Goal: Task Accomplishment & Management: Manage account settings

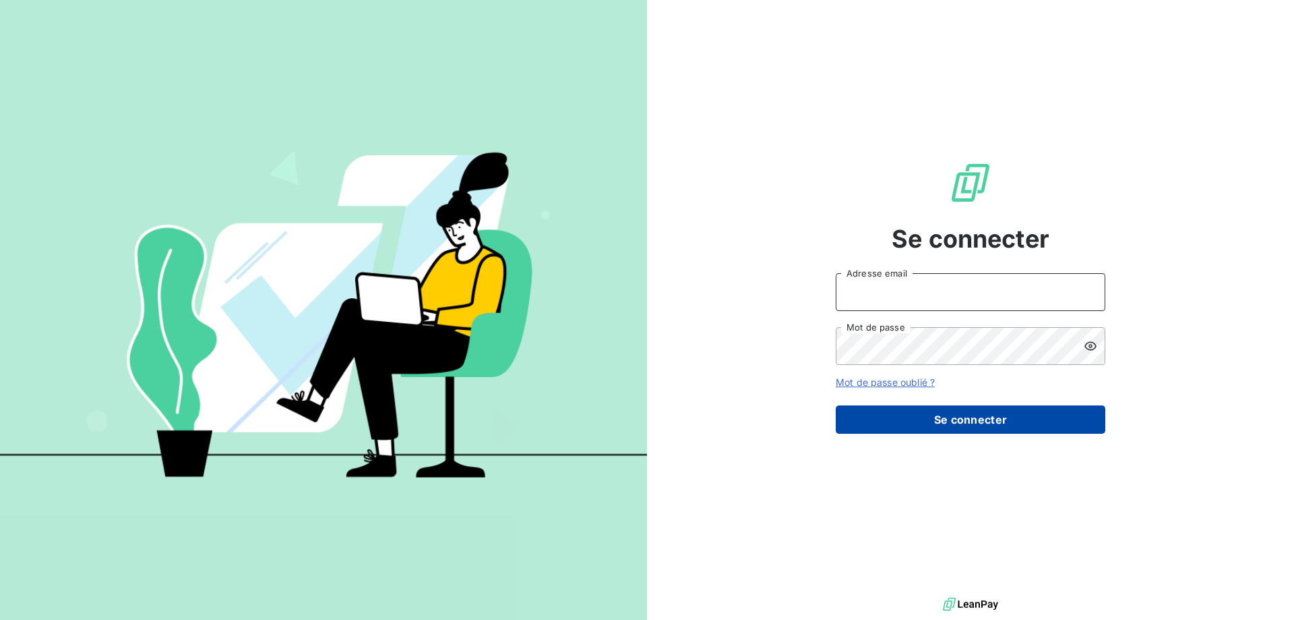
type input "[EMAIL_ADDRESS][DOMAIN_NAME][PERSON_NAME]"
click at [996, 410] on button "Se connecter" at bounding box center [971, 419] width 270 height 28
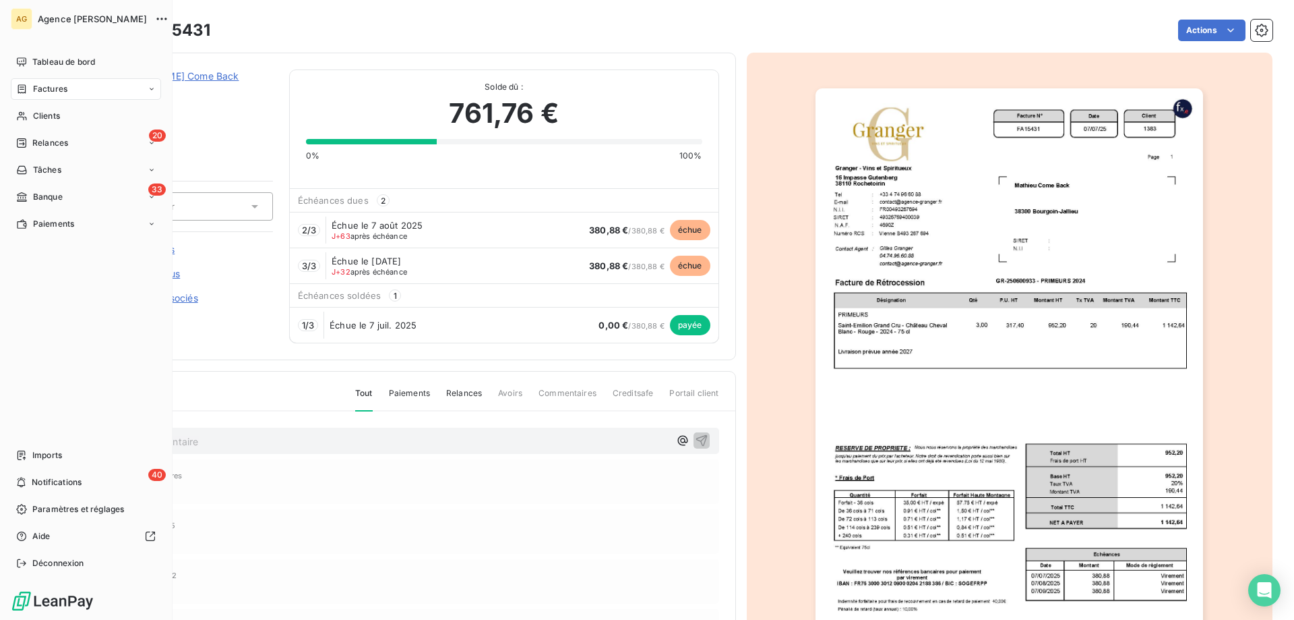
drag, startPoint x: 41, startPoint y: 109, endPoint x: 32, endPoint y: 114, distance: 10.3
click at [33, 114] on span "Clients" at bounding box center [46, 116] width 27 height 12
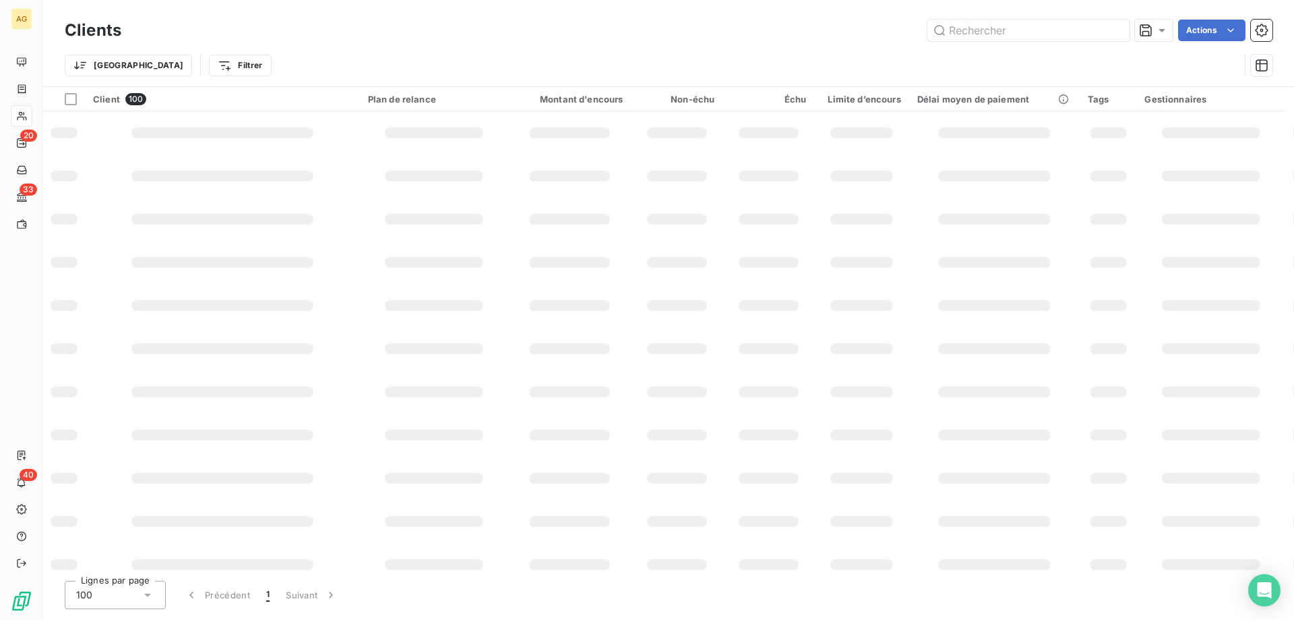
click at [1013, 44] on div "Trier Filtrer" at bounding box center [669, 65] width 1208 height 42
click at [1012, 34] on input "text" at bounding box center [1029, 31] width 202 height 22
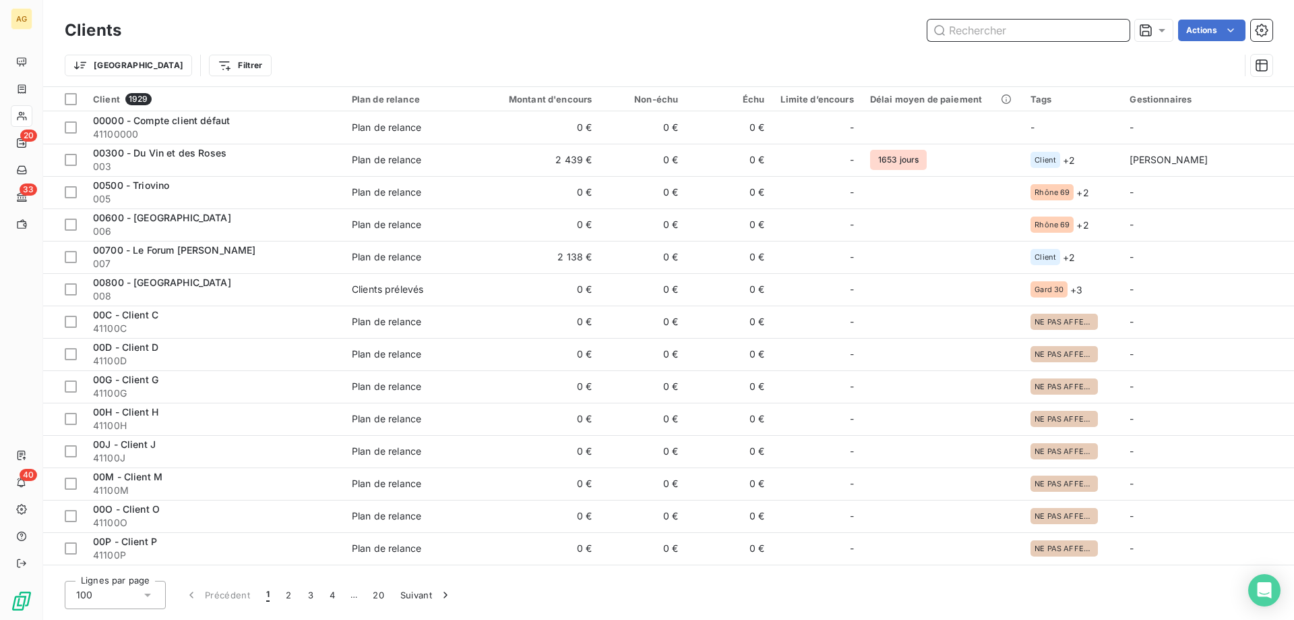
click at [1012, 34] on input "text" at bounding box center [1029, 31] width 202 height 22
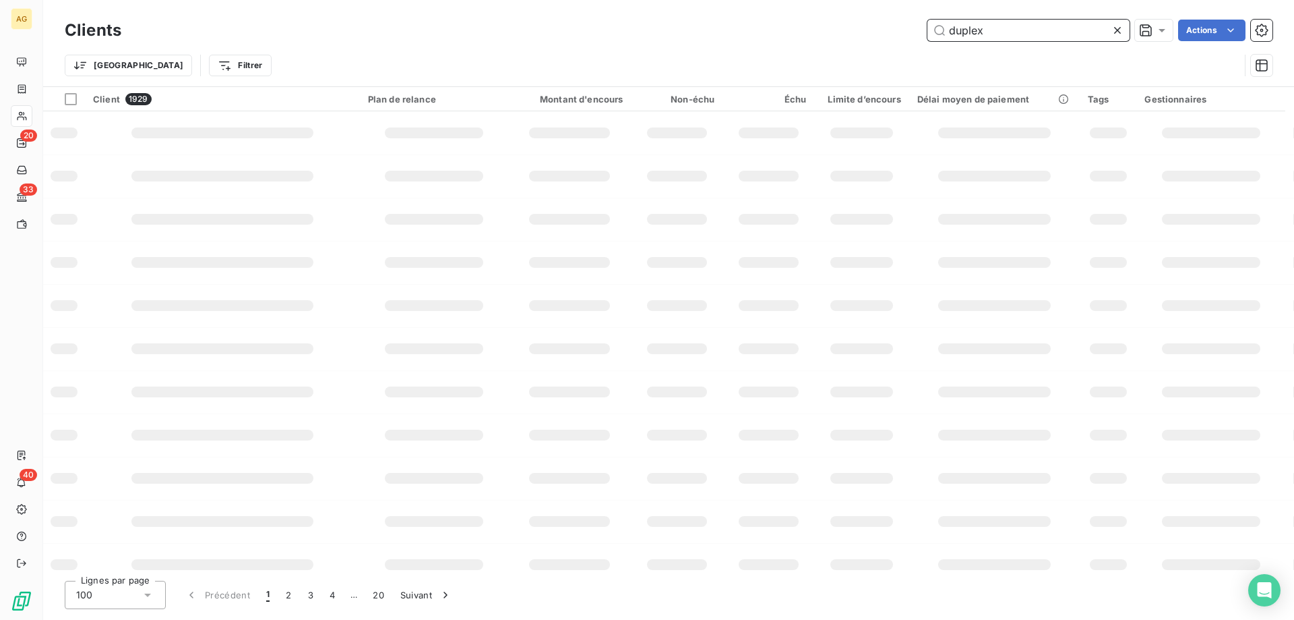
type input "duplex"
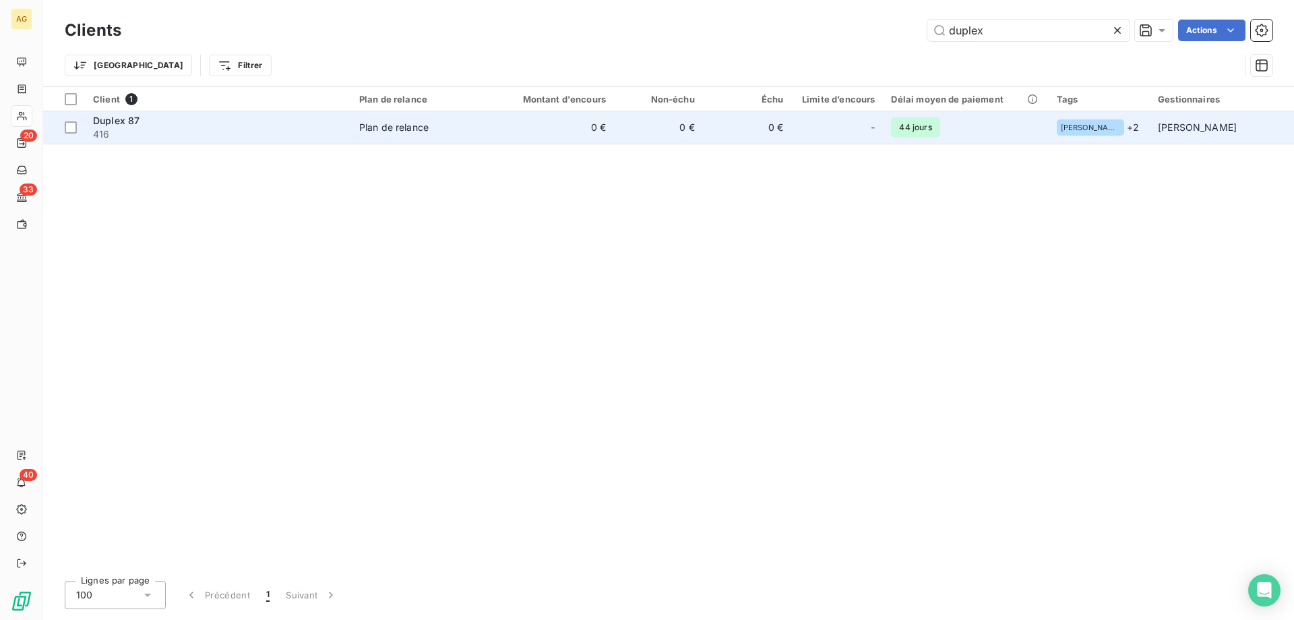
click at [649, 140] on td "0 €" at bounding box center [658, 127] width 89 height 32
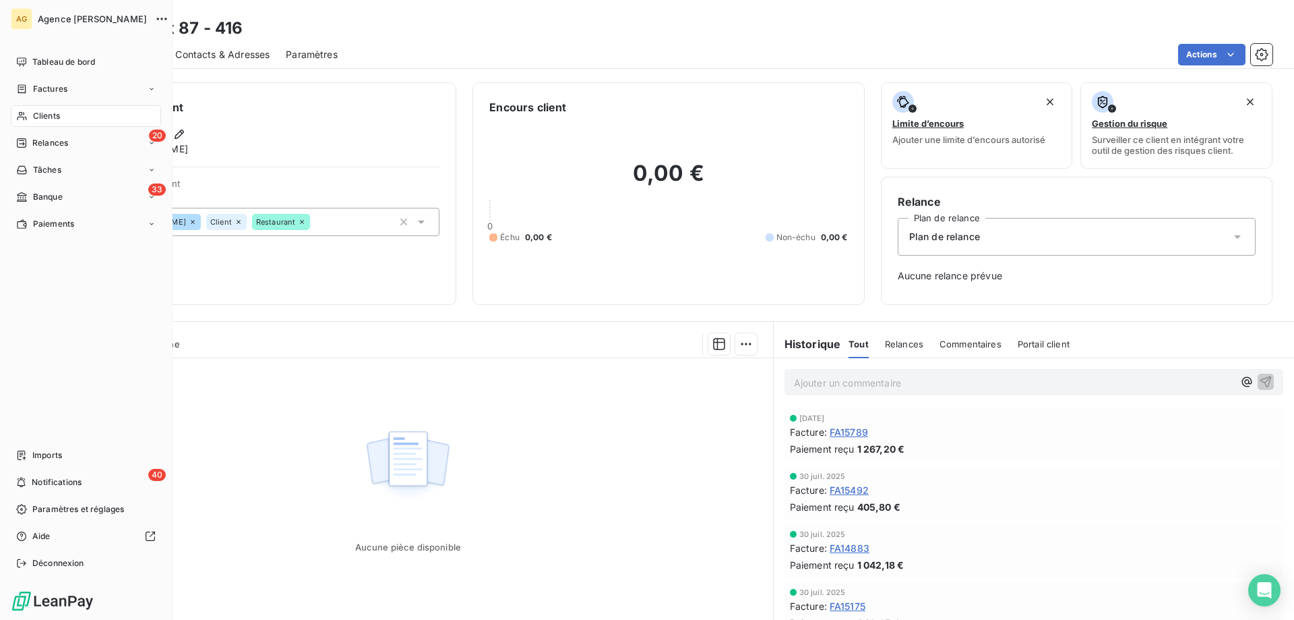
click at [73, 49] on div "AG Agence [PERSON_NAME] Tableau de bord Factures Clients 20 Relances Tâches 33 …" at bounding box center [86, 310] width 173 height 620
click at [86, 59] on span "Tableau de bord" at bounding box center [63, 62] width 63 height 12
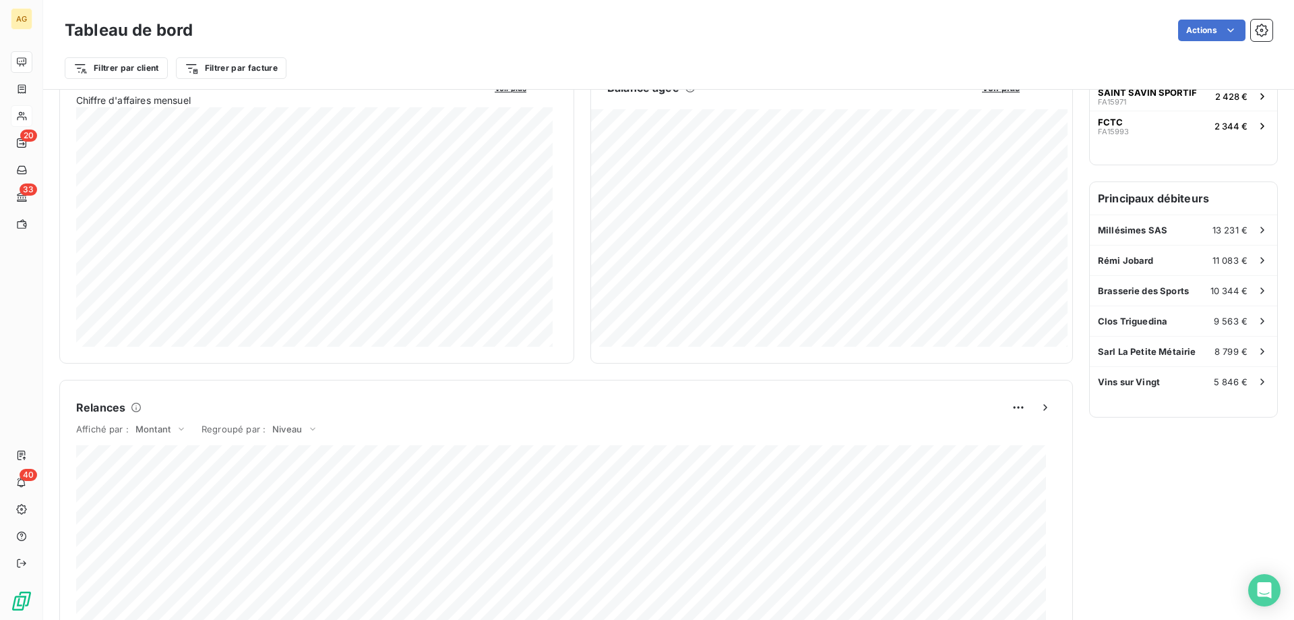
scroll to position [155, 0]
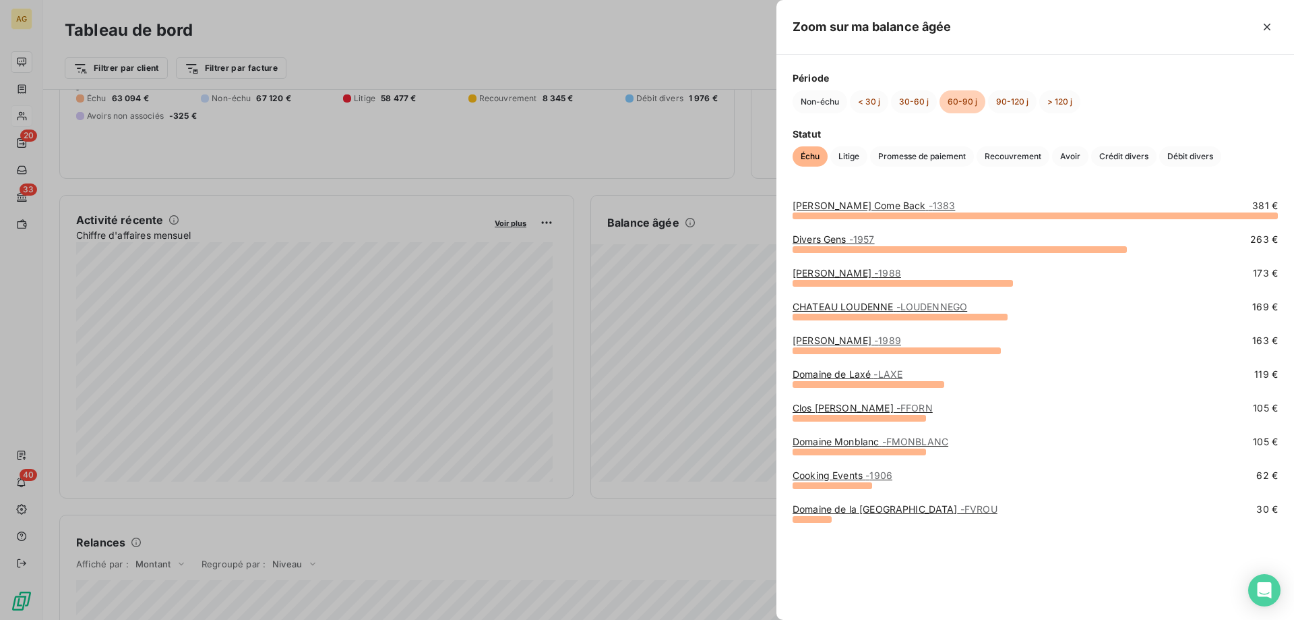
click at [812, 284] on div at bounding box center [903, 283] width 220 height 7
click at [754, 297] on div at bounding box center [647, 310] width 1294 height 620
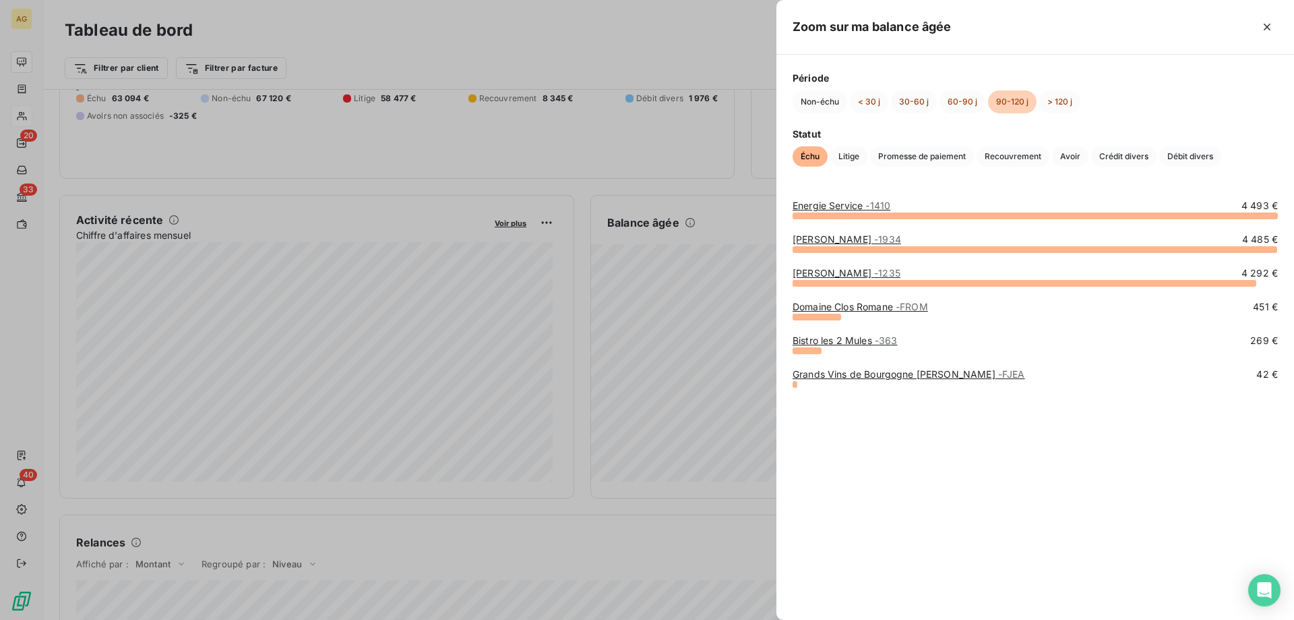
click at [726, 336] on div at bounding box center [647, 310] width 1294 height 620
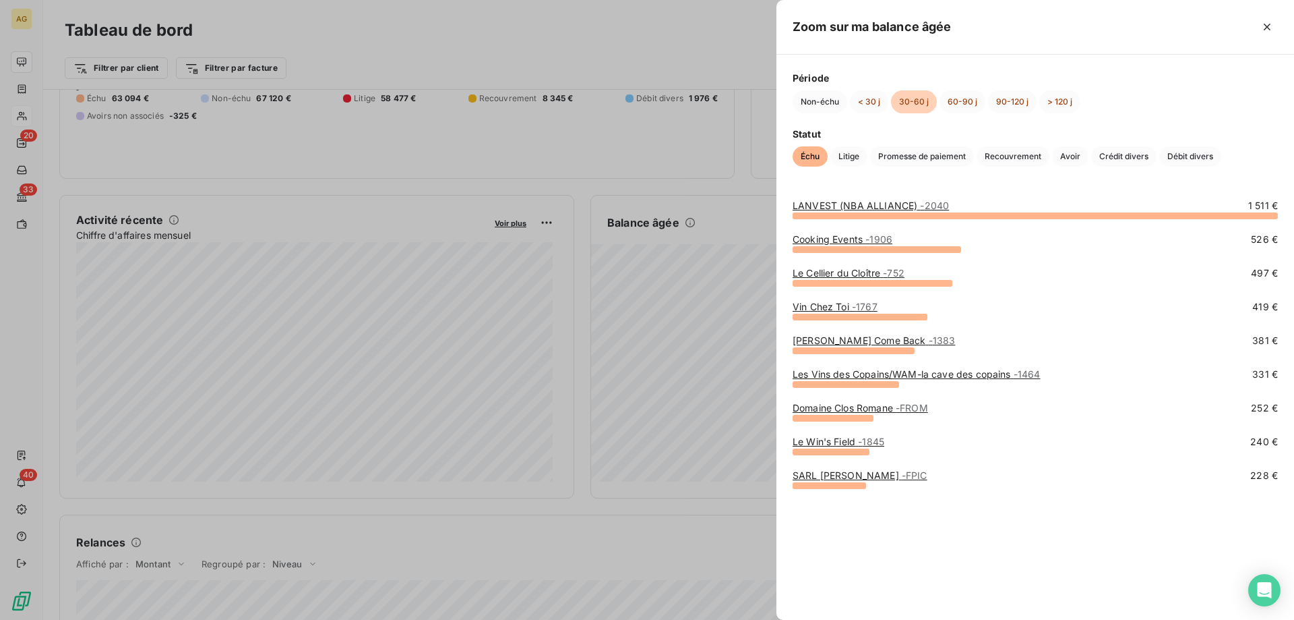
click at [703, 383] on div at bounding box center [647, 310] width 1294 height 620
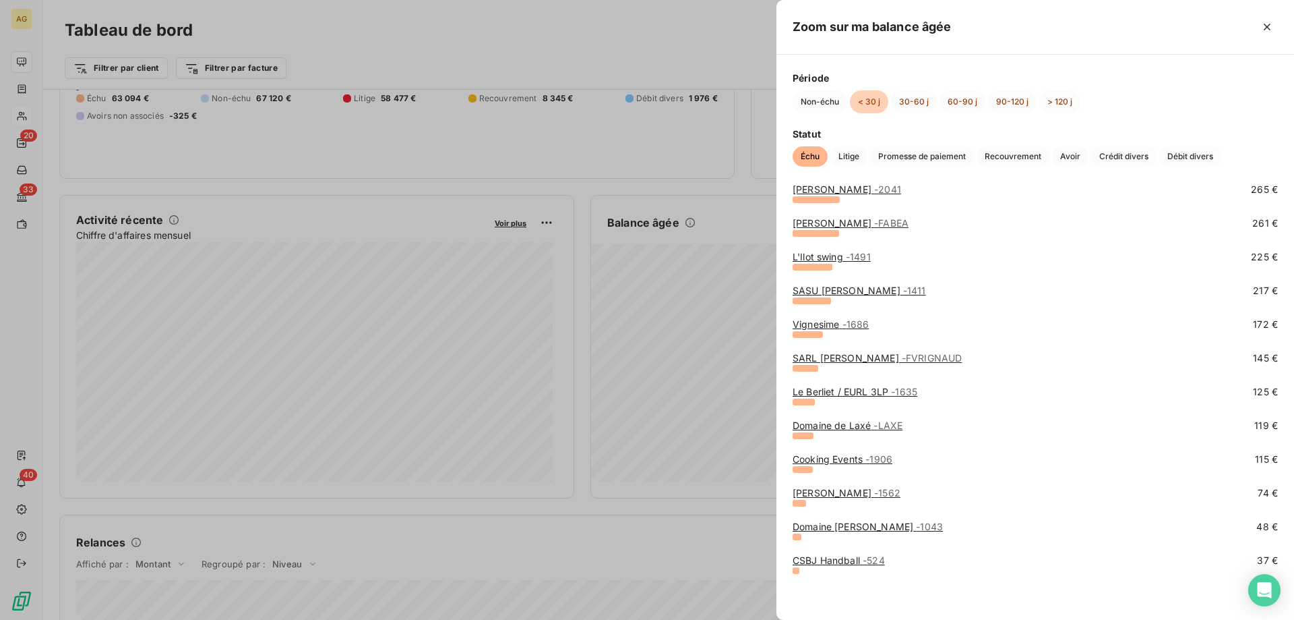
scroll to position [16, 0]
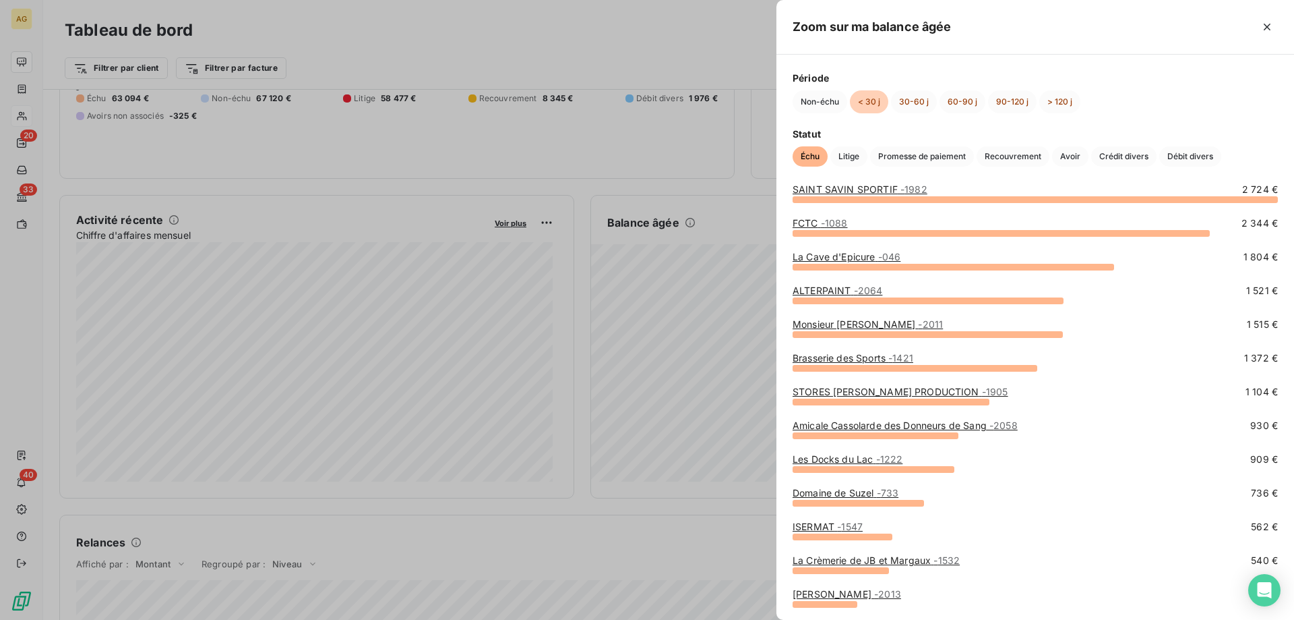
click at [694, 229] on div at bounding box center [647, 310] width 1294 height 620
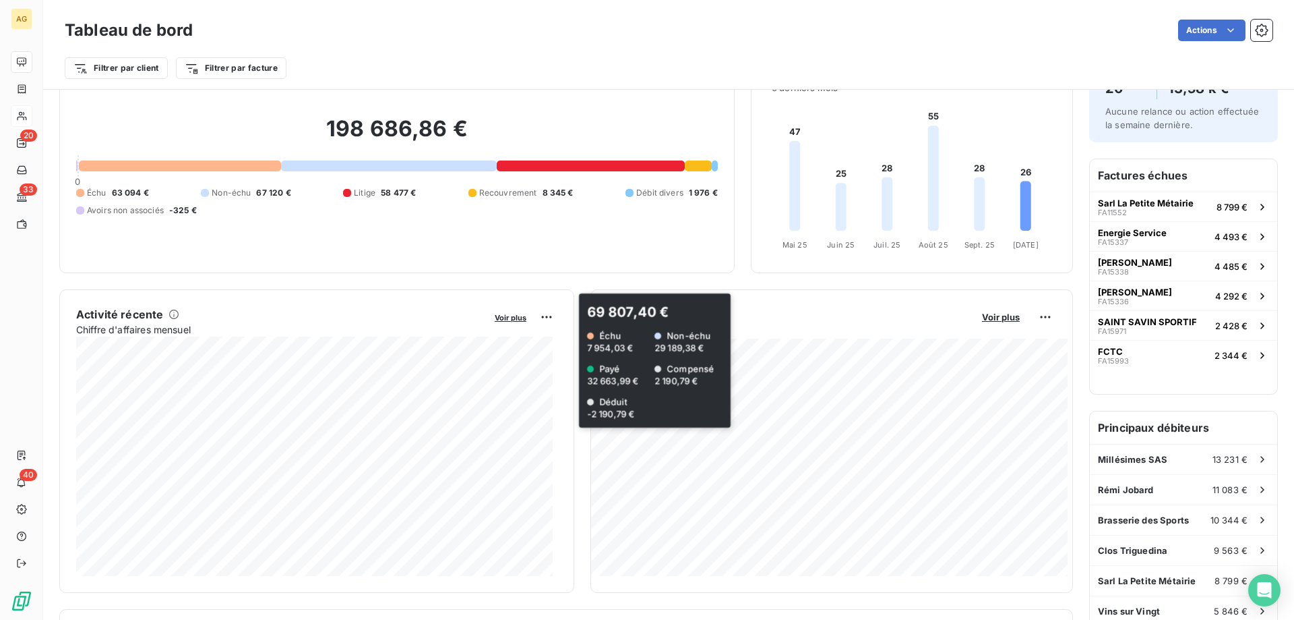
scroll to position [0, 0]
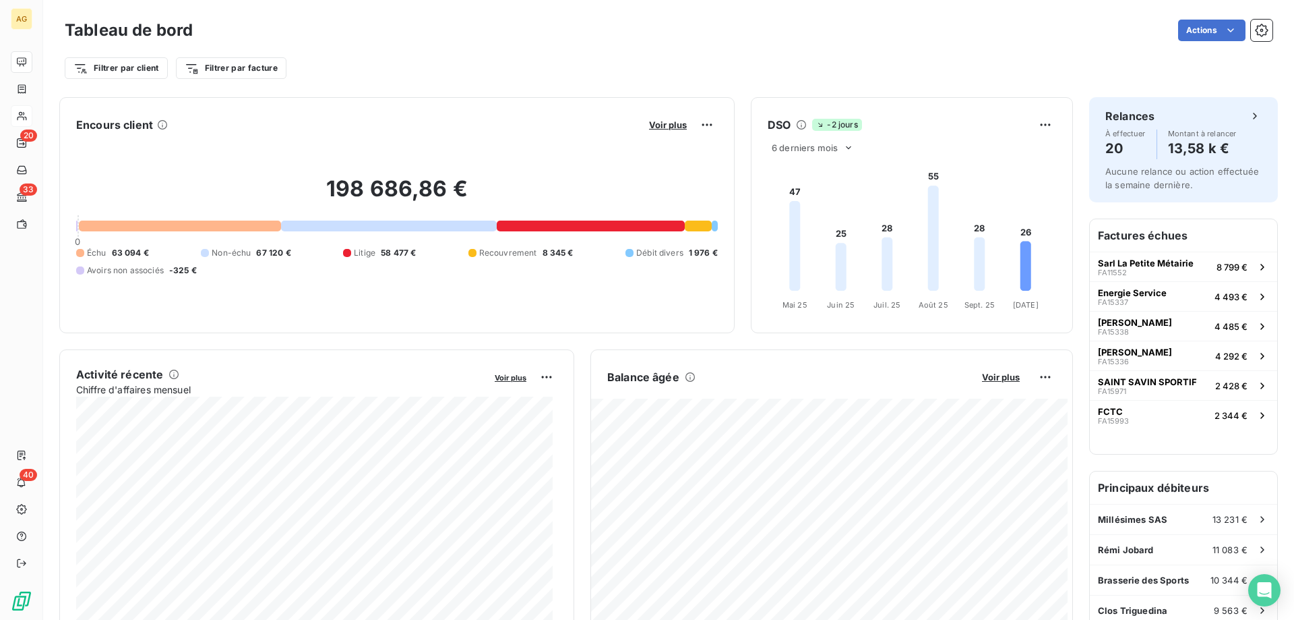
click at [1024, 379] on div "Balance âgée Voir plus" at bounding box center [831, 377] width 481 height 22
click at [1030, 379] on html "AG 20 33 40 Tableau de bord Actions Filtrer par client Filtrer par facture Enco…" at bounding box center [647, 310] width 1294 height 620
click at [750, 386] on html "AG 20 33 40 Tableau de bord Actions Filtrer par client Filtrer par facture Enco…" at bounding box center [647, 310] width 1294 height 620
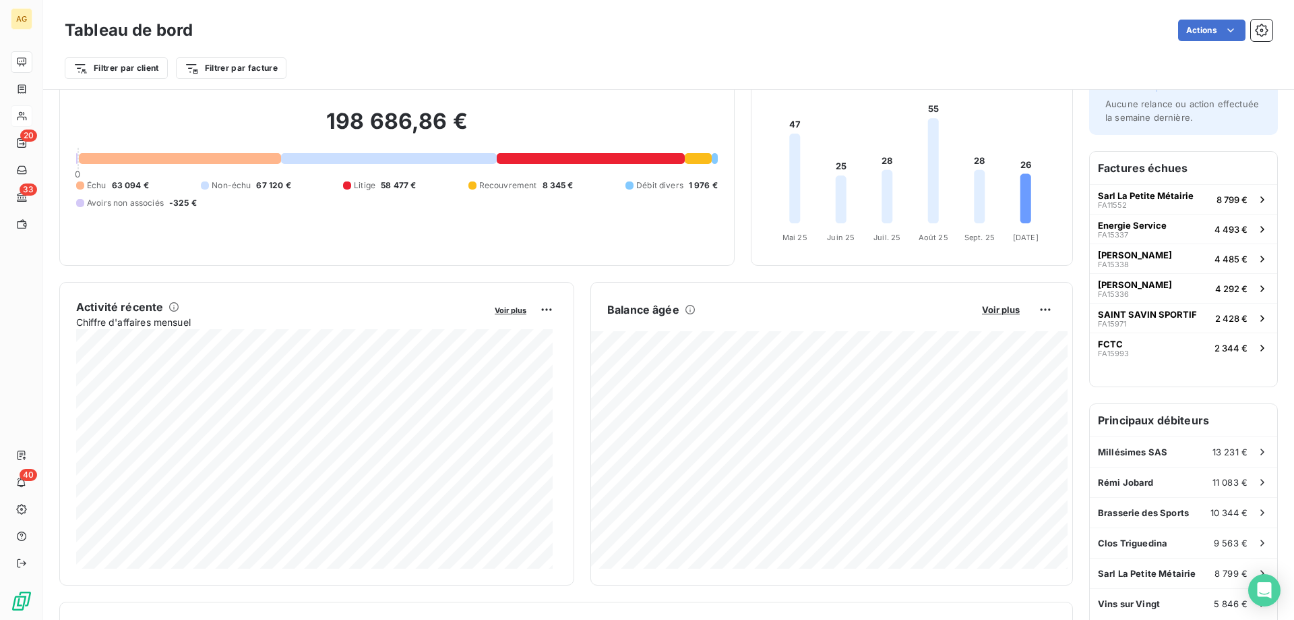
click at [1036, 307] on html "AG 20 33 40 Tableau de bord Actions Filtrer par client Filtrer par facture Enco…" at bounding box center [647, 310] width 1294 height 620
click at [983, 347] on div "Exporter" at bounding box center [1003, 339] width 76 height 22
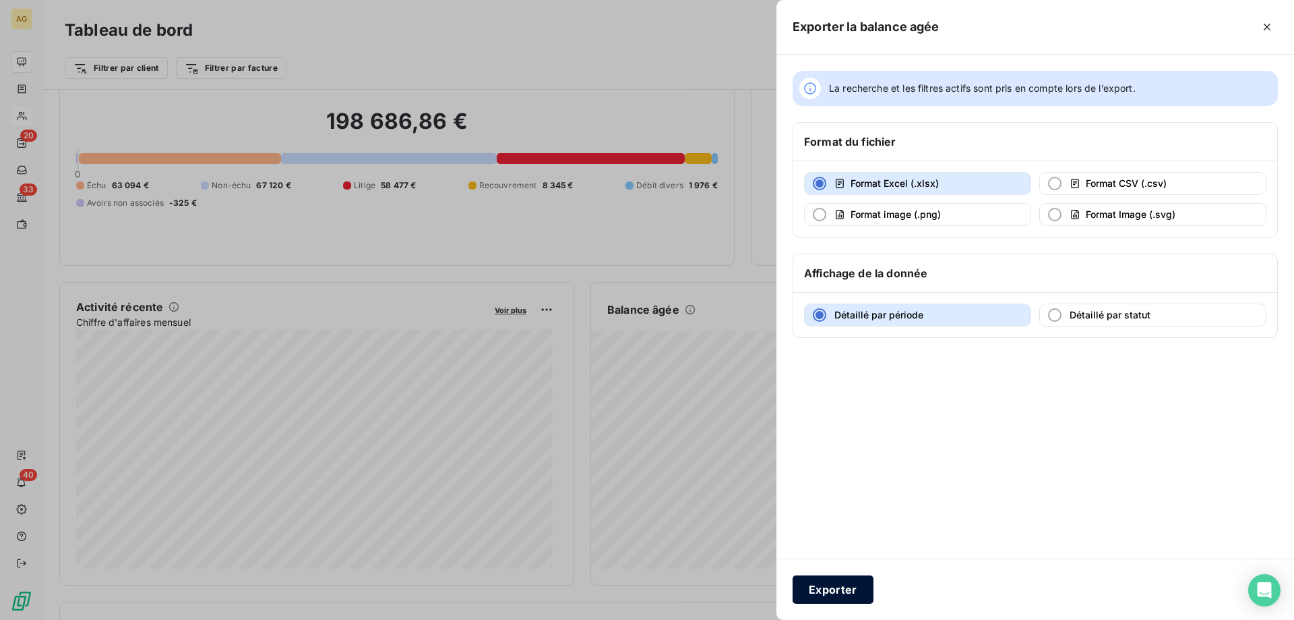
click at [856, 584] on button "Exporter" at bounding box center [833, 589] width 81 height 28
click at [827, 585] on button "Exporter" at bounding box center [833, 589] width 81 height 28
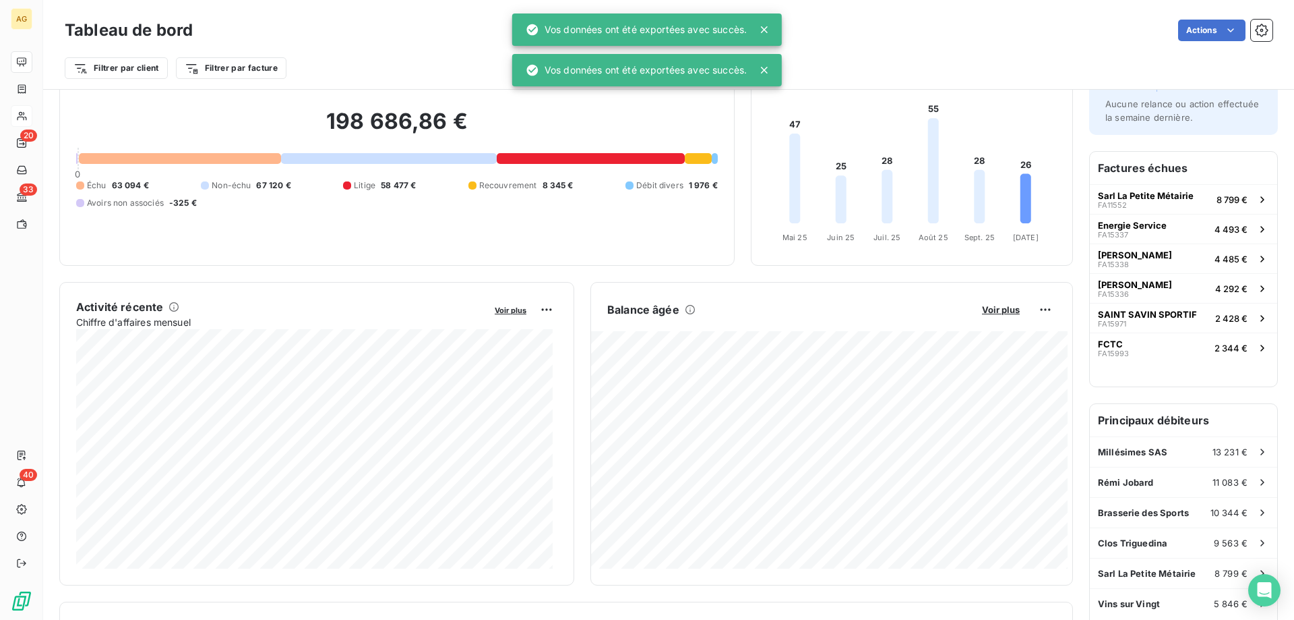
click at [1039, 307] on html "AG 20 33 40 Tableau de bord Actions Filtrer par client Filtrer par facture Enco…" at bounding box center [647, 310] width 1294 height 620
click at [1042, 307] on html "AG 20 33 40 Tableau de bord Actions Filtrer par client Filtrer par facture Enco…" at bounding box center [647, 310] width 1294 height 620
click at [1053, 311] on div "Balance âgée Voir plus" at bounding box center [831, 310] width 481 height 22
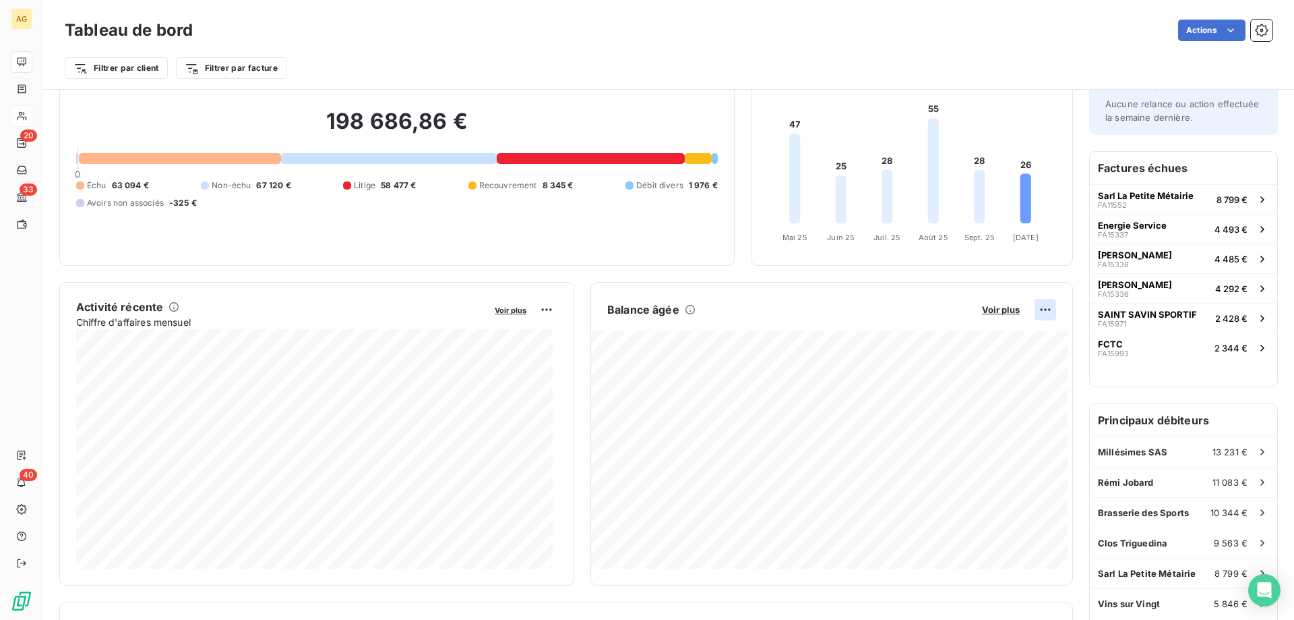
click at [1032, 306] on html "AG 20 33 40 Tableau de bord Actions Filtrer par client Filtrer par facture Enco…" at bounding box center [647, 310] width 1294 height 620
click at [1008, 331] on div "Exporter" at bounding box center [1003, 339] width 76 height 22
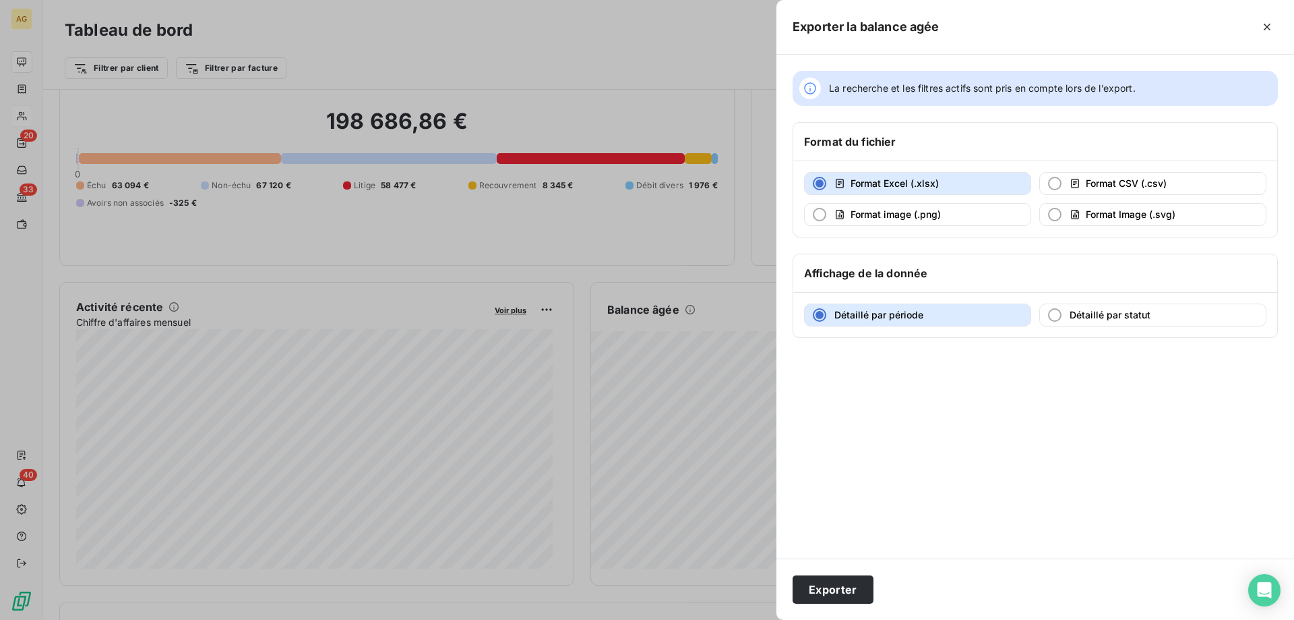
click at [562, 214] on div at bounding box center [647, 310] width 1294 height 620
